Goal: Transaction & Acquisition: Purchase product/service

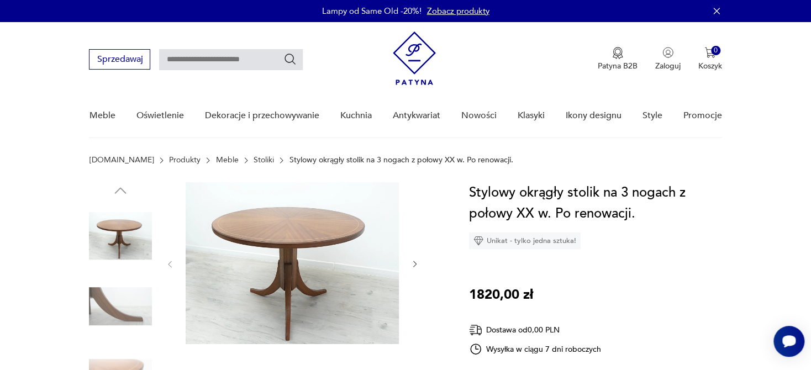
click at [409, 265] on div at bounding box center [292, 264] width 254 height 164
click at [418, 264] on icon "button" at bounding box center [415, 264] width 9 height 9
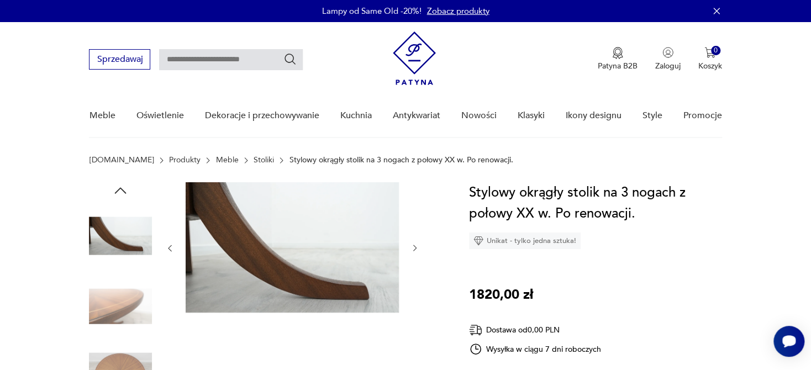
click at [418, 264] on div at bounding box center [292, 248] width 254 height 132
click at [413, 249] on icon "button" at bounding box center [415, 248] width 9 height 9
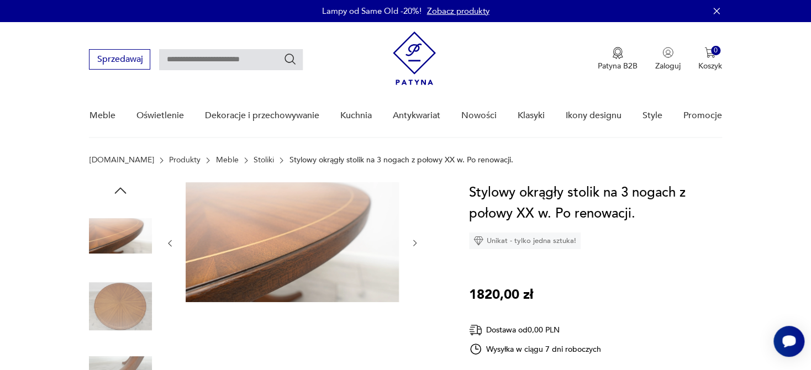
click at [413, 249] on button "button" at bounding box center [415, 243] width 9 height 11
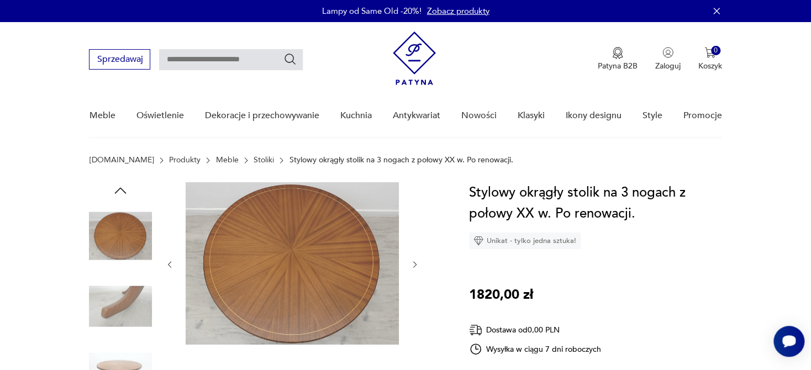
click at [413, 249] on div at bounding box center [292, 264] width 254 height 165
click at [408, 269] on div at bounding box center [292, 264] width 254 height 165
click at [416, 261] on icon "button" at bounding box center [415, 264] width 9 height 9
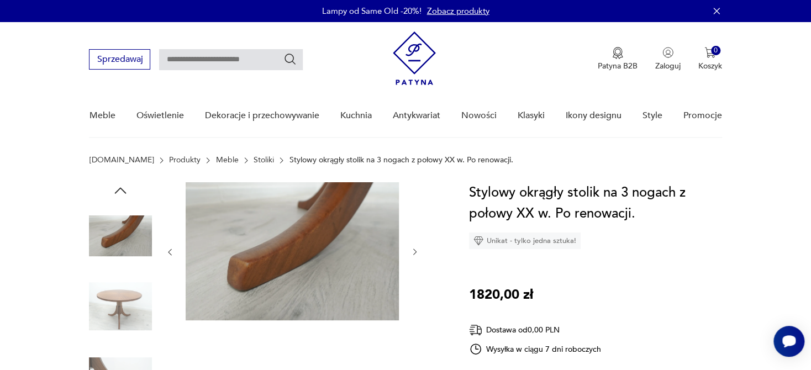
click at [416, 261] on div at bounding box center [292, 252] width 254 height 140
